Goal: Check status: Check status

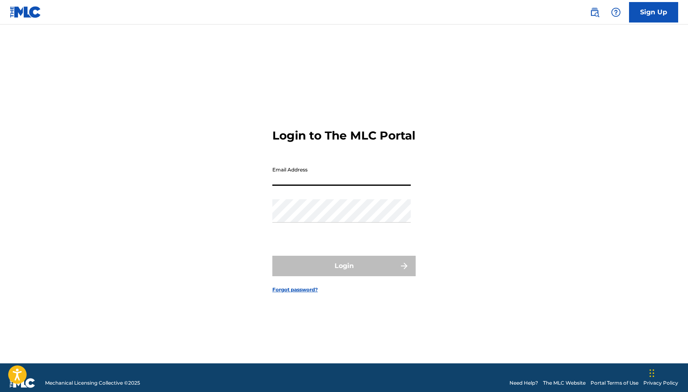
type input "[EMAIL_ADDRESS][DOMAIN_NAME]"
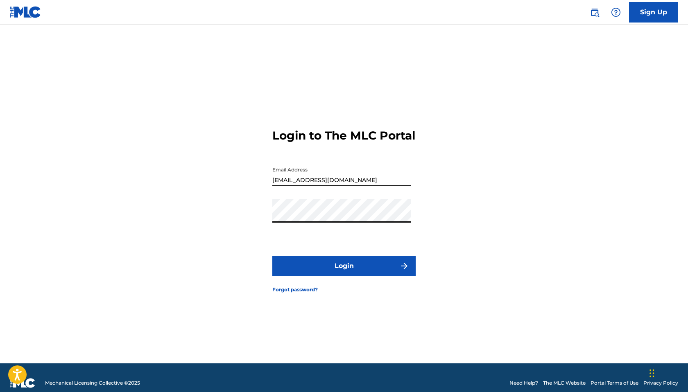
click at [348, 273] on button "Login" at bounding box center [343, 266] width 143 height 20
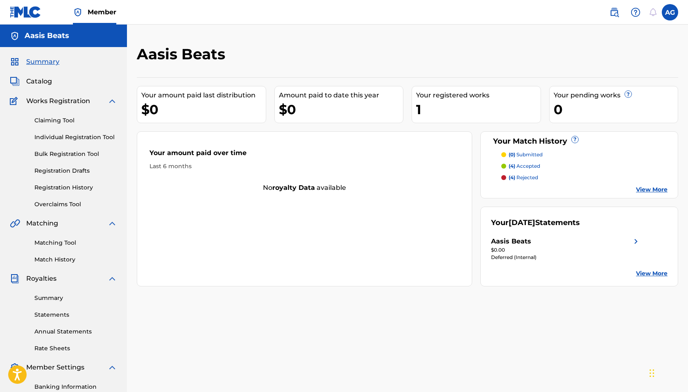
click at [76, 186] on link "Registration History" at bounding box center [75, 188] width 83 height 9
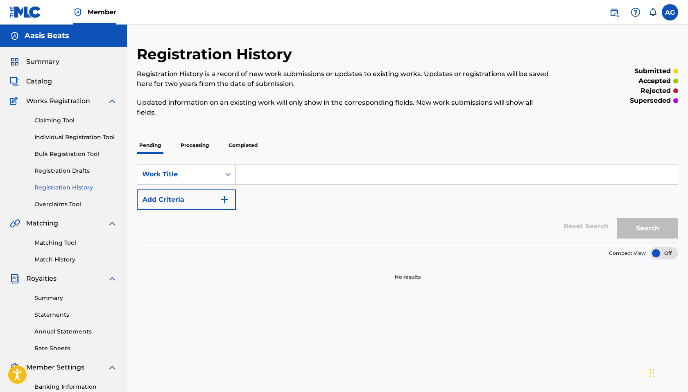
click at [203, 150] on p "Processing" at bounding box center [194, 145] width 33 height 17
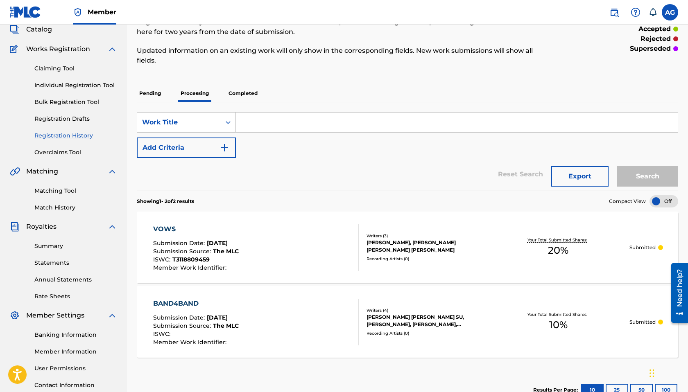
scroll to position [49, 0]
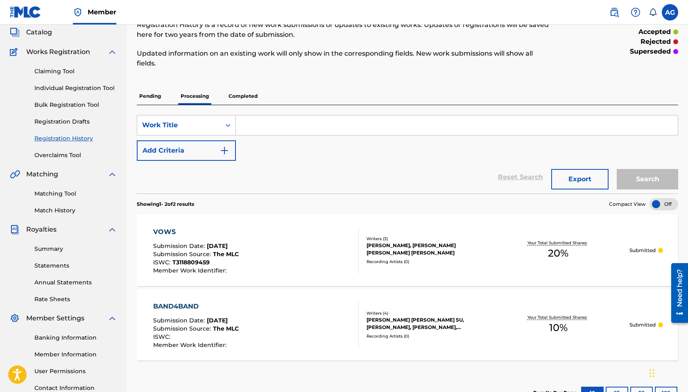
click at [232, 95] on p "Completed" at bounding box center [243, 96] width 34 height 17
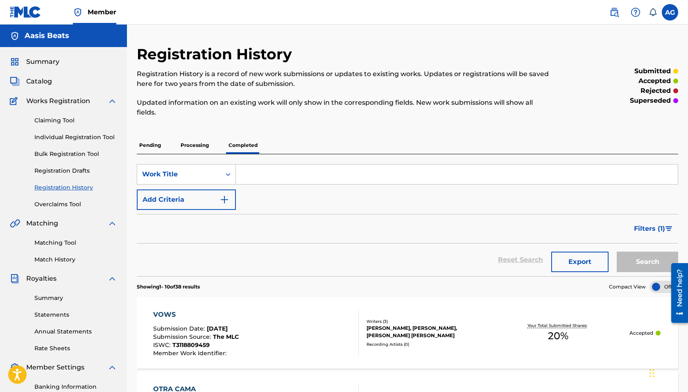
click at [45, 86] on span "Catalog" at bounding box center [39, 82] width 26 height 10
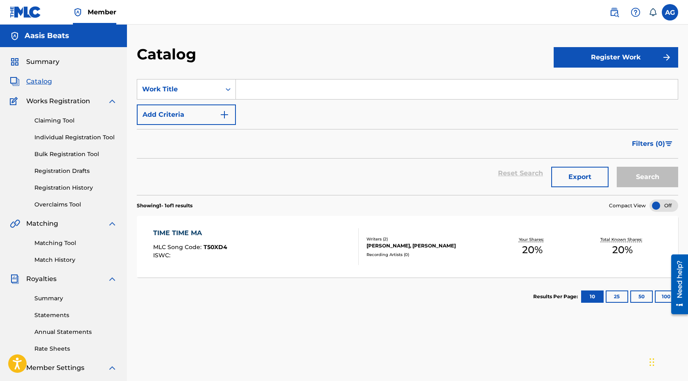
click at [237, 256] on div "TIME TIME MA MLC Song Code : T50XD4 ISWC :" at bounding box center [256, 246] width 206 height 37
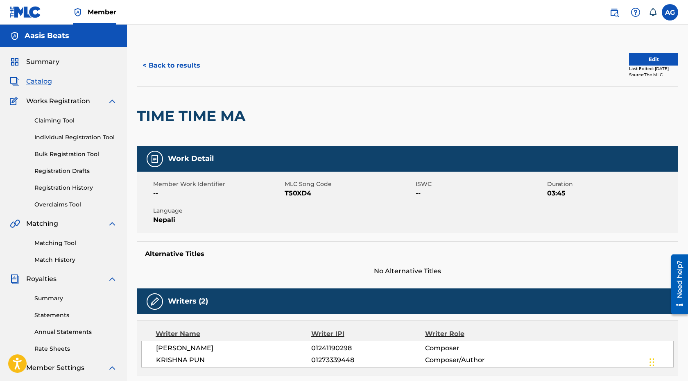
click at [158, 68] on button "< Back to results" at bounding box center [171, 65] width 69 height 20
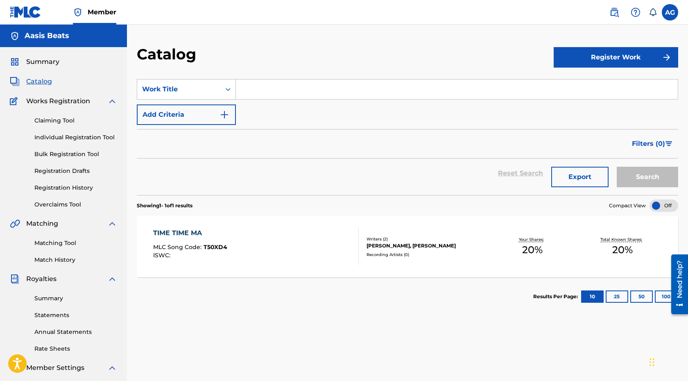
click at [88, 192] on div "Claiming Tool Individual Registration Tool Bulk Registration Tool Registration …" at bounding box center [63, 157] width 107 height 103
click at [88, 184] on link "Registration History" at bounding box center [75, 188] width 83 height 9
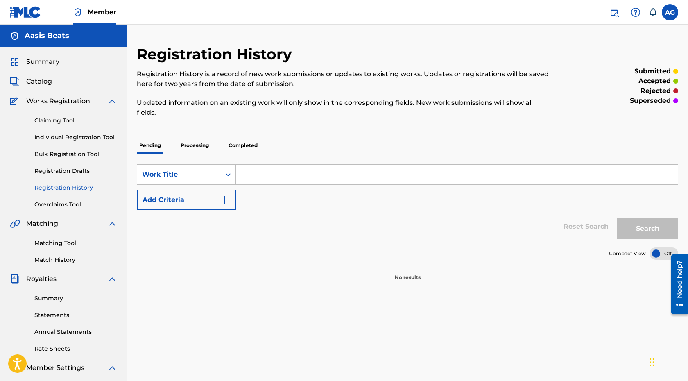
click at [199, 148] on p "Processing" at bounding box center [194, 145] width 33 height 17
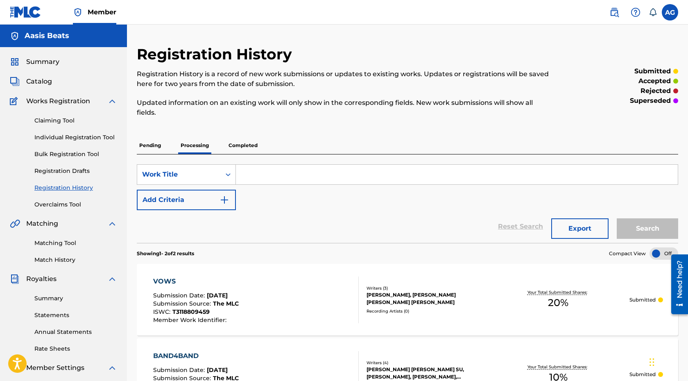
click at [44, 79] on span "Catalog" at bounding box center [39, 82] width 26 height 10
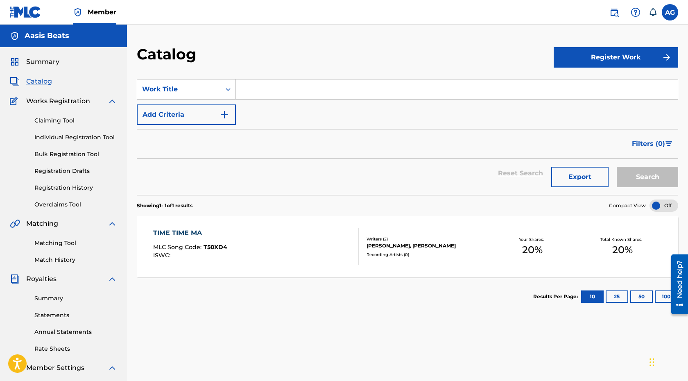
click at [325, 245] on div "TIME TIME MA MLC Song Code : T50XD4 ISWC :" at bounding box center [256, 246] width 206 height 37
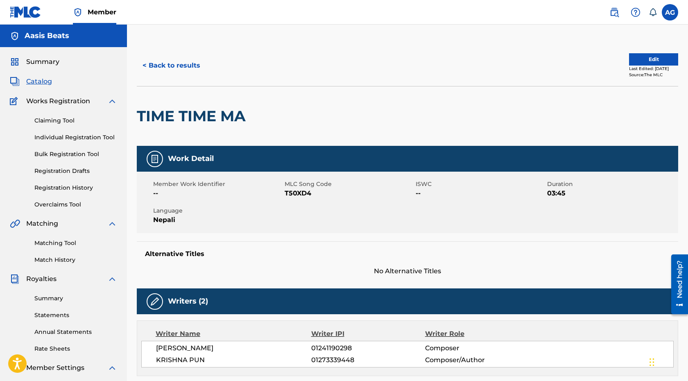
click at [43, 84] on span "Catalog" at bounding box center [39, 82] width 26 height 10
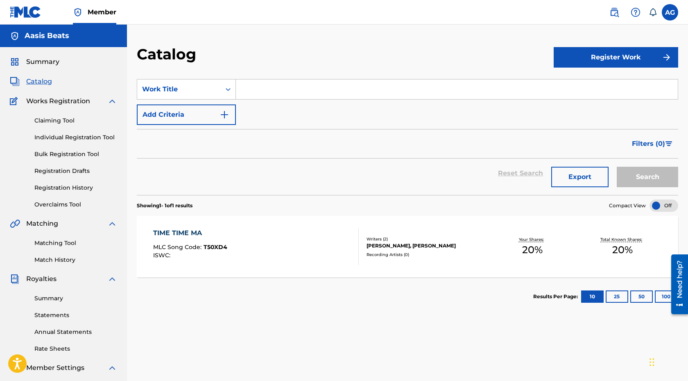
click at [250, 258] on div "TIME TIME MA MLC Song Code : T50XD4 ISWC :" at bounding box center [256, 246] width 206 height 37
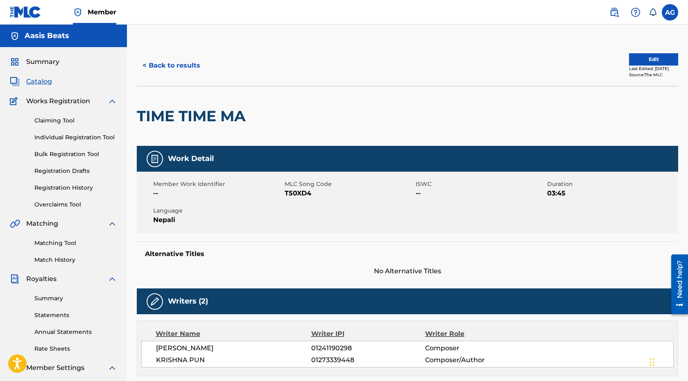
click at [169, 73] on button "< Back to results" at bounding box center [171, 65] width 69 height 20
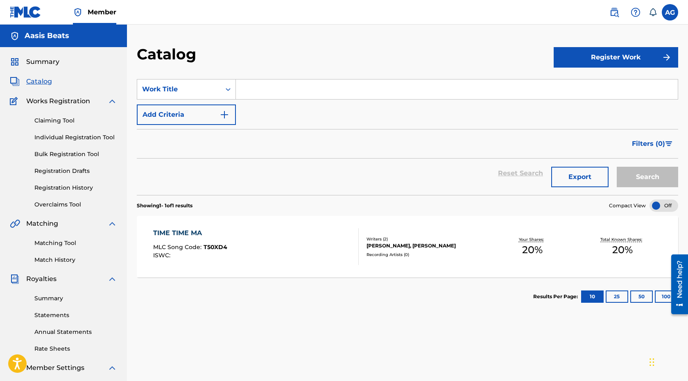
click at [85, 187] on link "Registration History" at bounding box center [75, 188] width 83 height 9
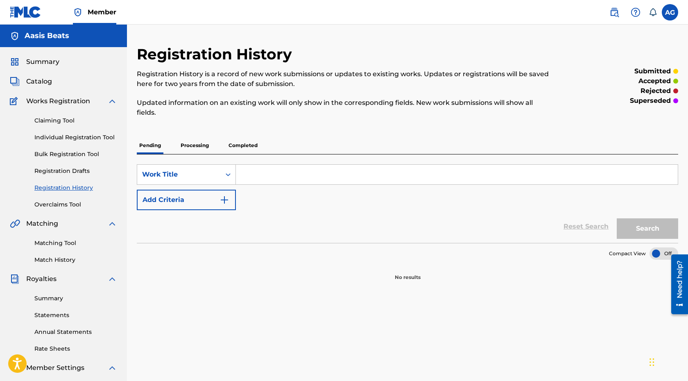
click at [193, 144] on p "Processing" at bounding box center [194, 145] width 33 height 17
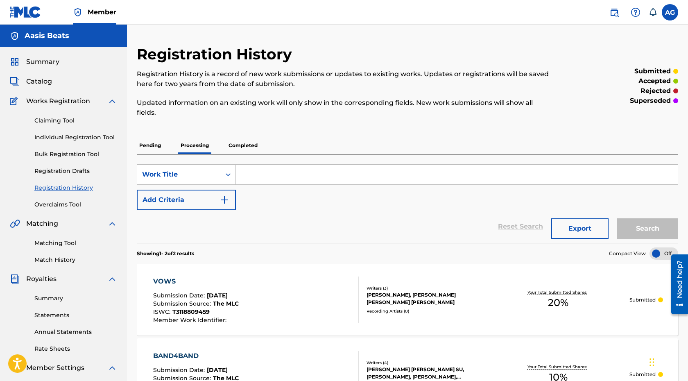
click at [250, 139] on p "Completed" at bounding box center [243, 145] width 34 height 17
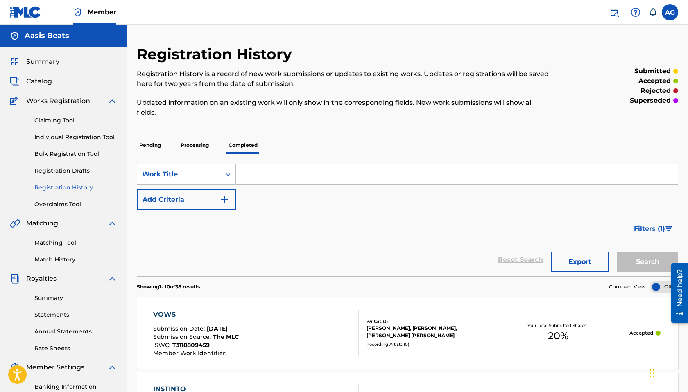
click at [41, 59] on span "Summary" at bounding box center [42, 62] width 33 height 10
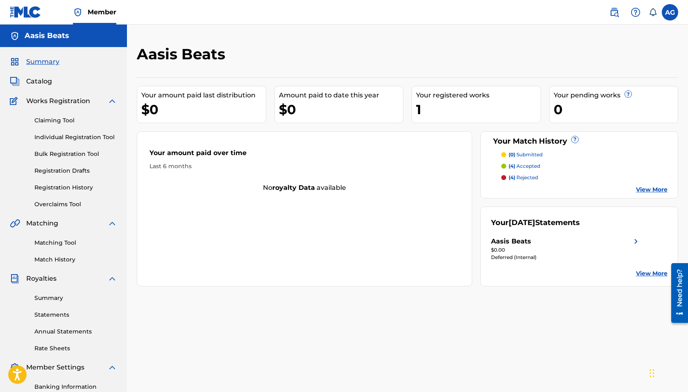
click at [82, 186] on link "Registration History" at bounding box center [75, 188] width 83 height 9
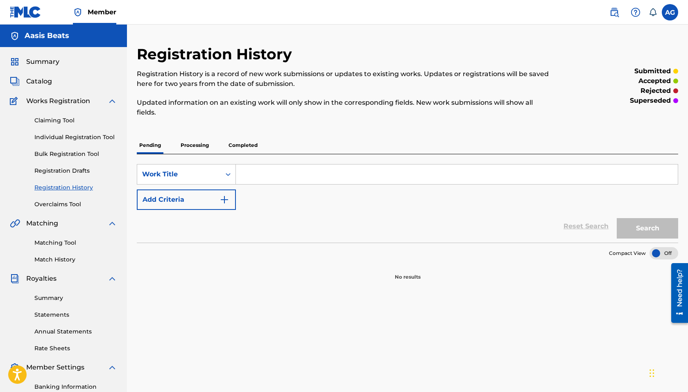
click at [192, 147] on p "Processing" at bounding box center [194, 145] width 33 height 17
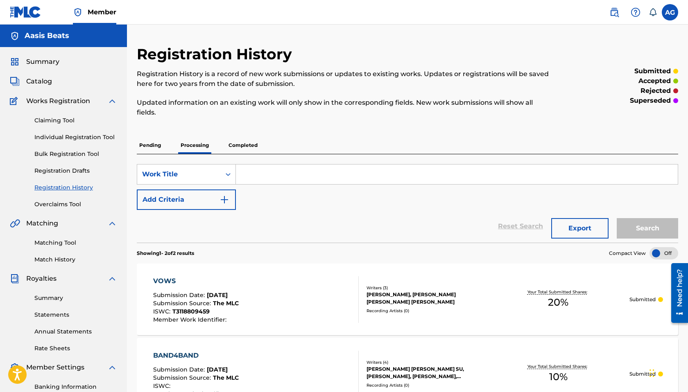
click at [246, 144] on p "Completed" at bounding box center [243, 145] width 34 height 17
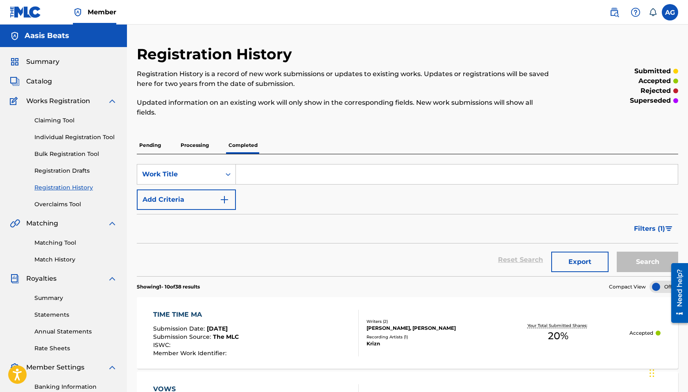
click at [45, 64] on span "Summary" at bounding box center [42, 62] width 33 height 10
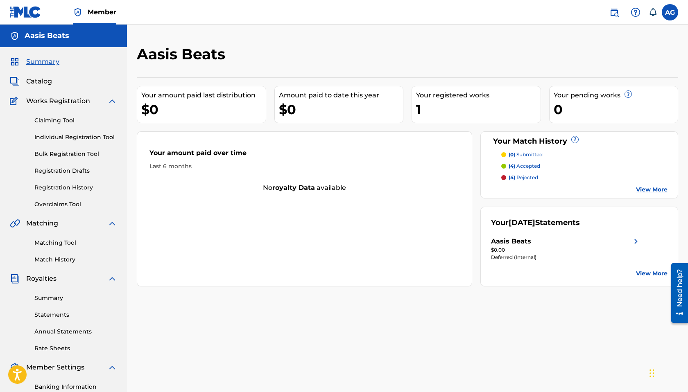
click at [44, 82] on span "Catalog" at bounding box center [39, 82] width 26 height 10
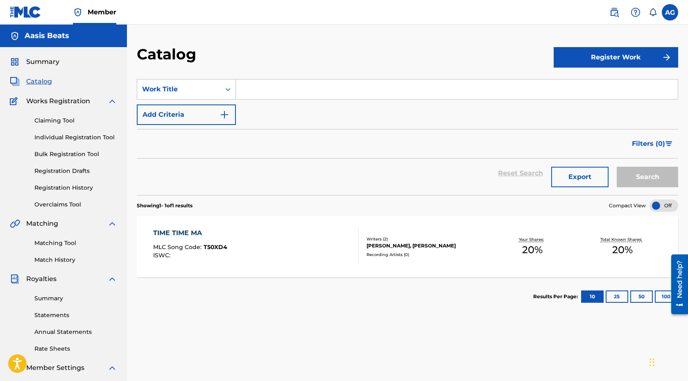
click at [84, 185] on link "Registration History" at bounding box center [75, 188] width 83 height 9
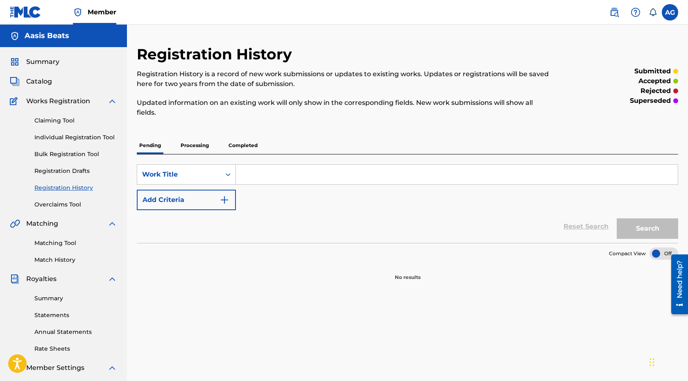
click at [205, 144] on p "Processing" at bounding box center [194, 145] width 33 height 17
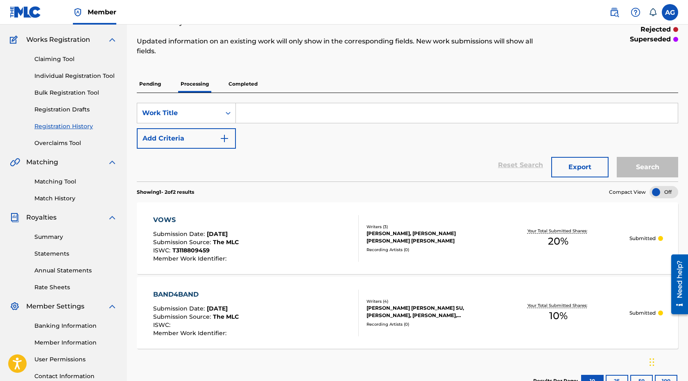
scroll to position [38, 0]
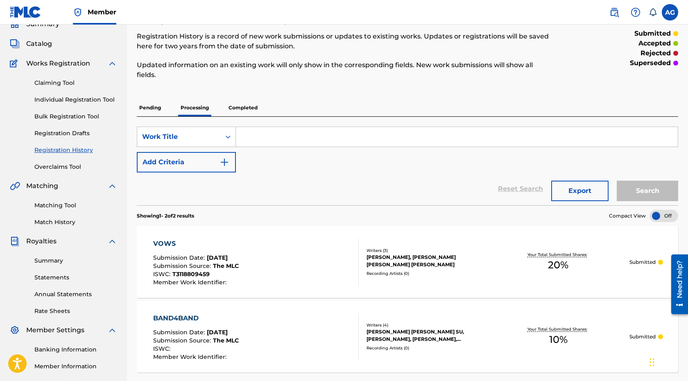
click at [256, 112] on p "Completed" at bounding box center [243, 107] width 34 height 17
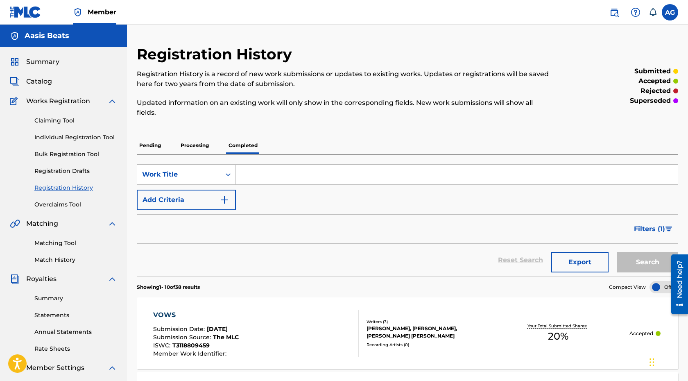
click at [194, 142] on p "Processing" at bounding box center [194, 145] width 33 height 17
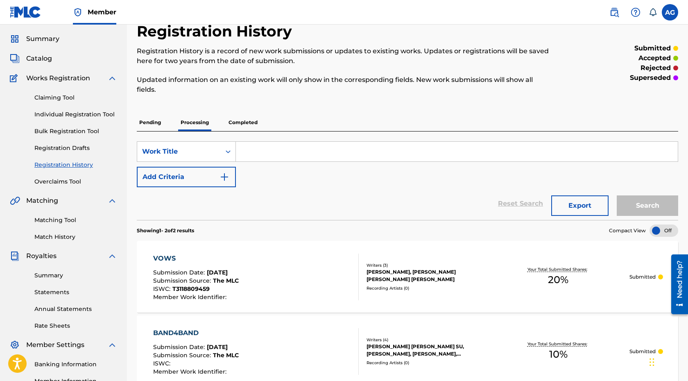
scroll to position [13, 0]
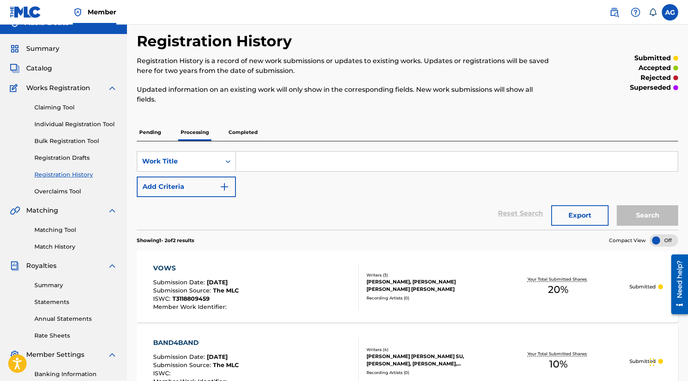
click at [152, 135] on p "Pending" at bounding box center [150, 132] width 27 height 17
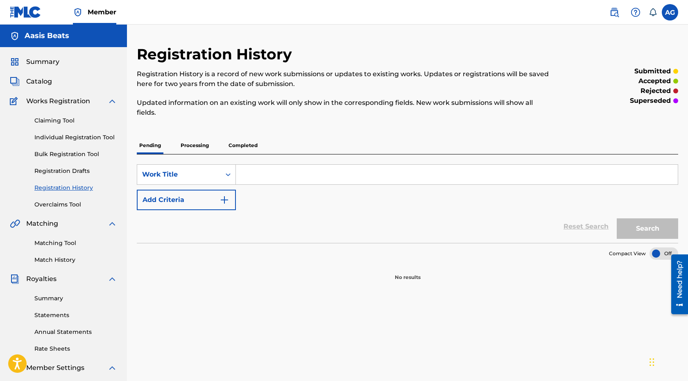
click at [41, 83] on span "Catalog" at bounding box center [39, 82] width 26 height 10
